Goal: Contribute content

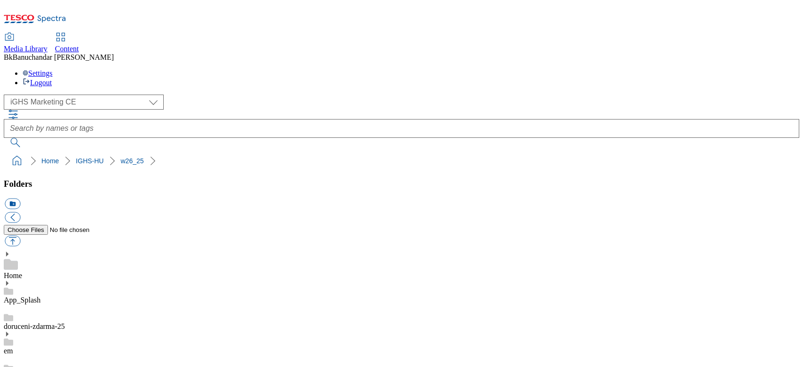
select select "flare-ighs-ce-mktg"
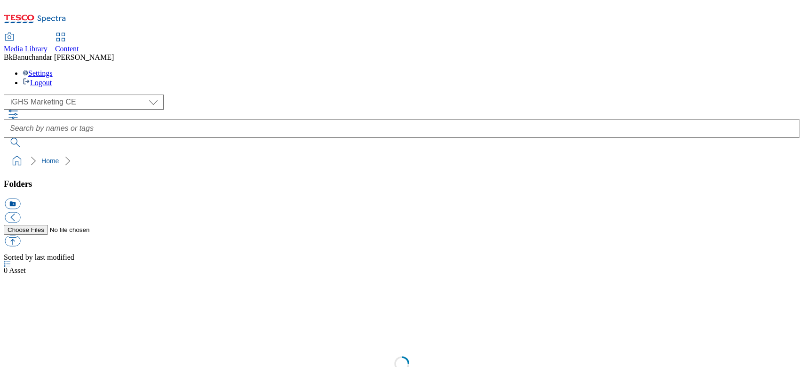
select select "flare-ighs-ce-mktg"
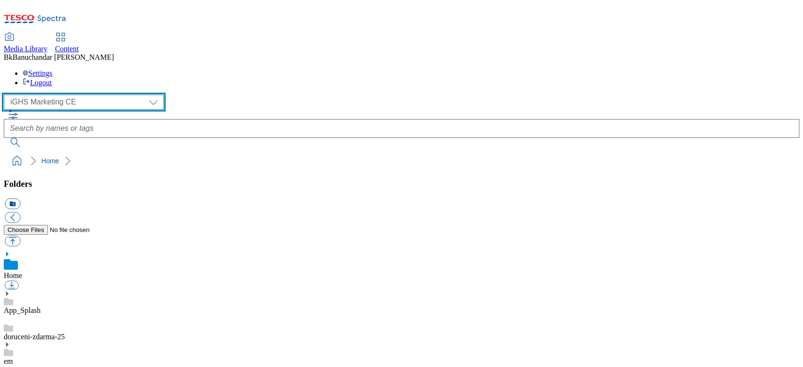
click at [54, 95] on select "GHS Marketing UK iGHS Marketing CE MCA CZ MCA HU MCA SK" at bounding box center [84, 102] width 160 height 15
click at [7, 95] on select "GHS Marketing UK iGHS Marketing CE MCA CZ MCA HU MCA SK" at bounding box center [84, 102] width 160 height 15
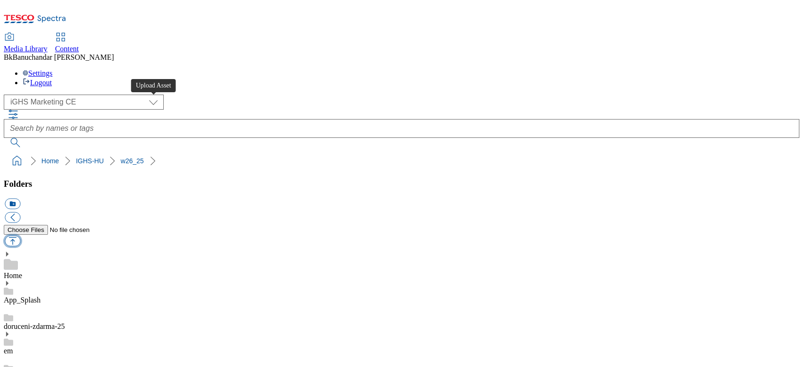
click at [20, 236] on button "button" at bounding box center [13, 241] width 16 height 11
type input "C:\fakepath\slide2_en_new.jpg"
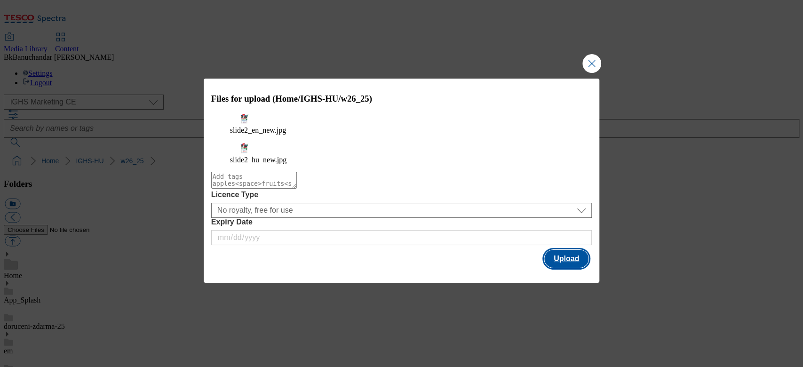
click at [562, 255] on button "Upload" at bounding box center [567, 259] width 44 height 18
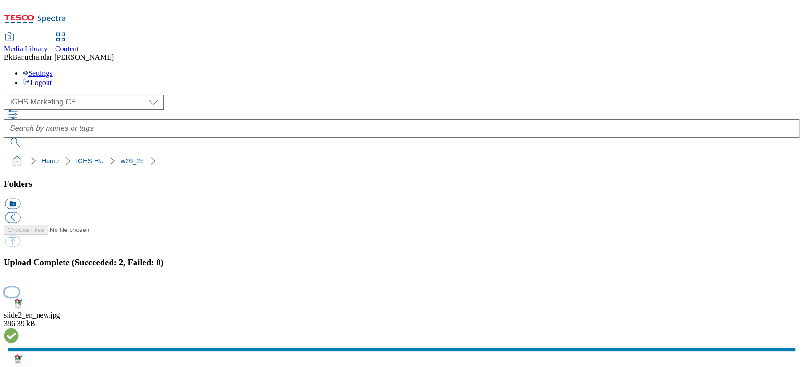
click at [19, 288] on button "button" at bounding box center [12, 292] width 14 height 9
